Goal: Task Accomplishment & Management: Use online tool/utility

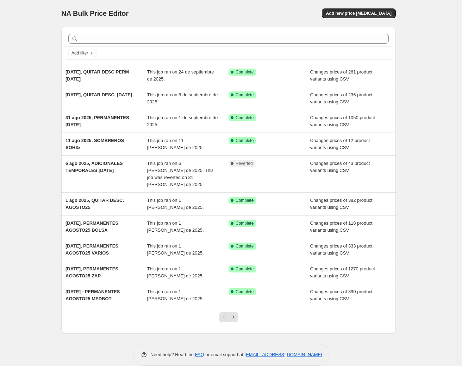
click at [220, 13] on div "NA Bulk Price Editor" at bounding box center [141, 13] width 161 height 10
click at [368, 14] on span "Add new price [MEDICAL_DATA]" at bounding box center [358, 14] width 65 height 6
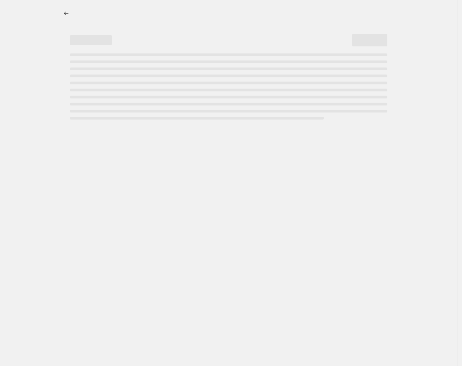
select select "percentage"
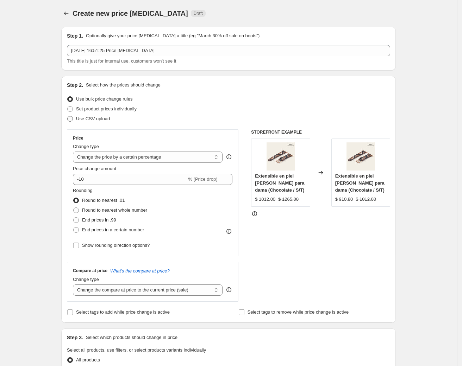
click at [96, 120] on span "Use CSV upload" at bounding box center [93, 118] width 34 height 5
click at [68, 116] on input "Use CSV upload" at bounding box center [67, 116] width 0 height 0
radio input "true"
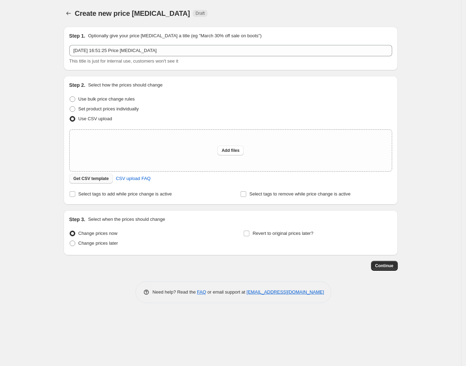
click at [92, 178] on span "Get CSV template" at bounding box center [92, 179] width 36 height 6
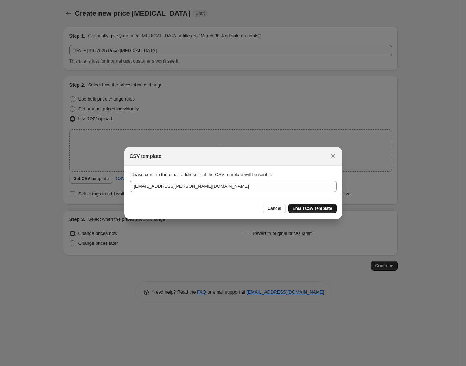
click at [324, 207] on span "Email CSV template" at bounding box center [313, 209] width 40 height 6
